Goal: Complete application form

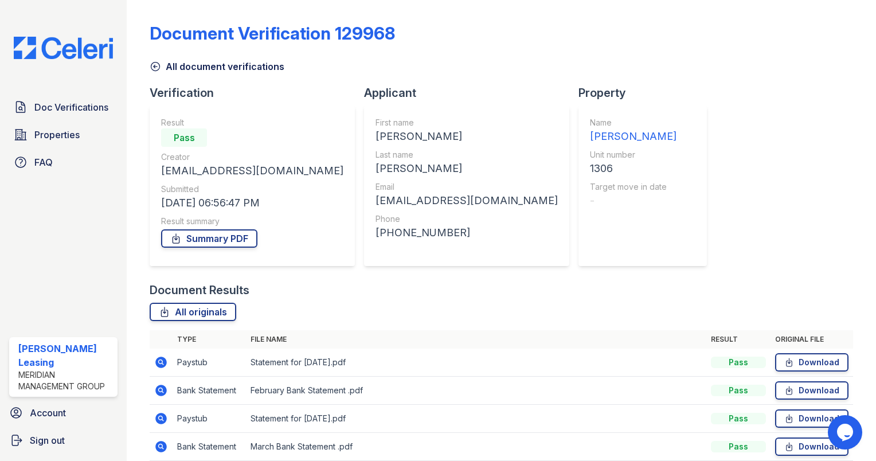
drag, startPoint x: 156, startPoint y: 65, endPoint x: 341, endPoint y: 143, distance: 200.3
click at [156, 65] on icon at bounding box center [155, 66] width 11 height 11
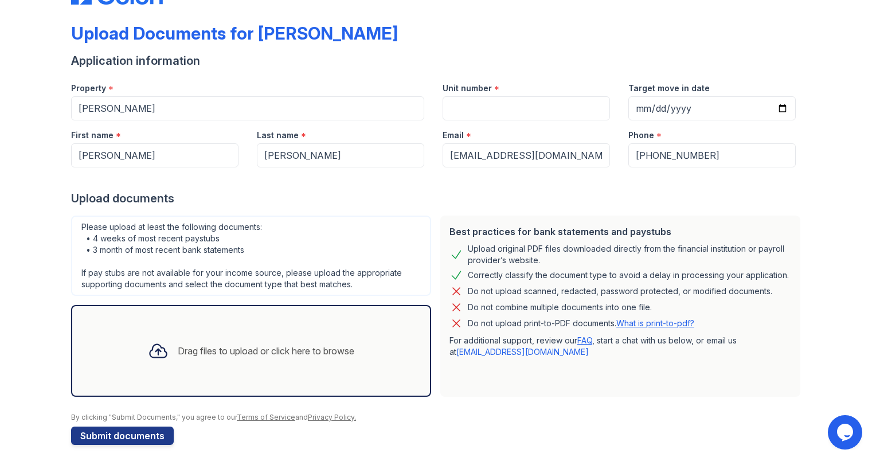
scroll to position [49, 0]
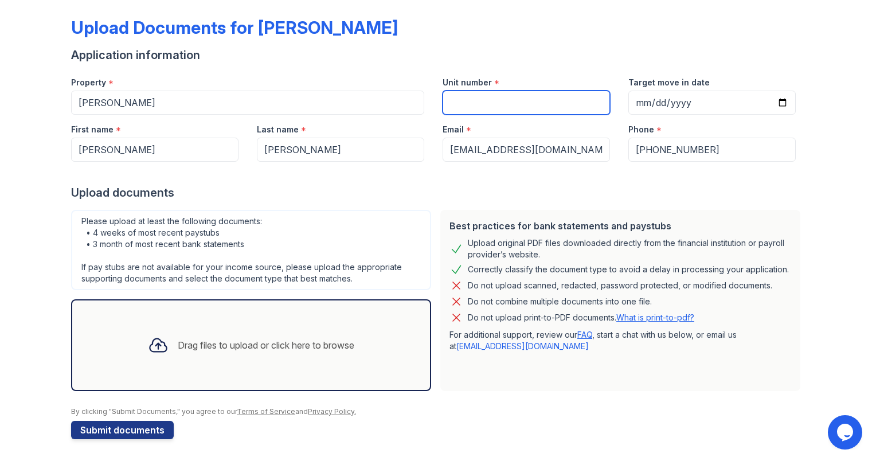
click at [573, 112] on input "Unit number" at bounding box center [525, 103] width 167 height 24
type input "1301"
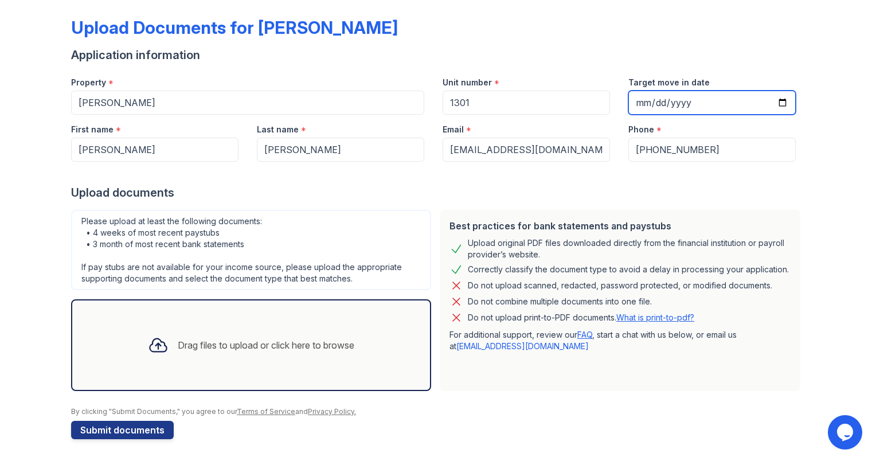
click at [777, 103] on input "Target move in date" at bounding box center [711, 103] width 167 height 24
type input "[DATE]"
